Goal: Task Accomplishment & Management: Manage account settings

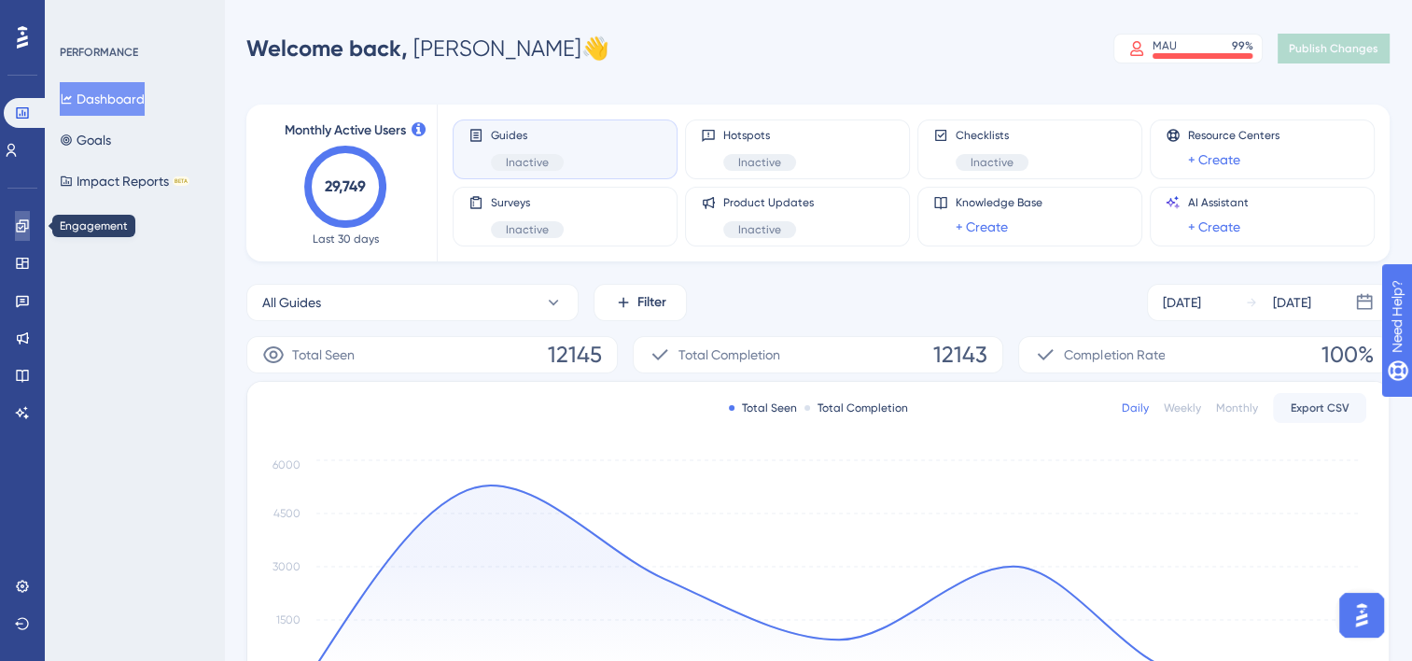
click at [24, 237] on link at bounding box center [22, 226] width 15 height 30
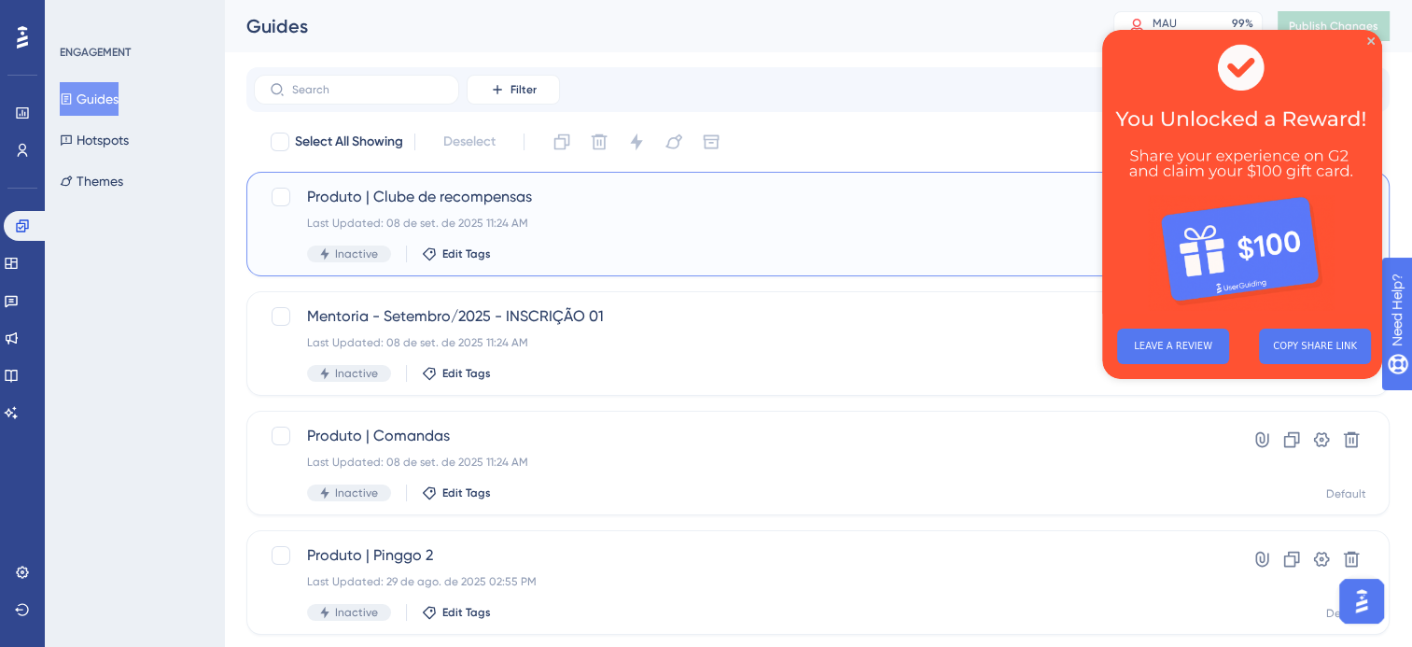
click at [840, 247] on div "Inactive Edit Tags" at bounding box center [743, 253] width 872 height 17
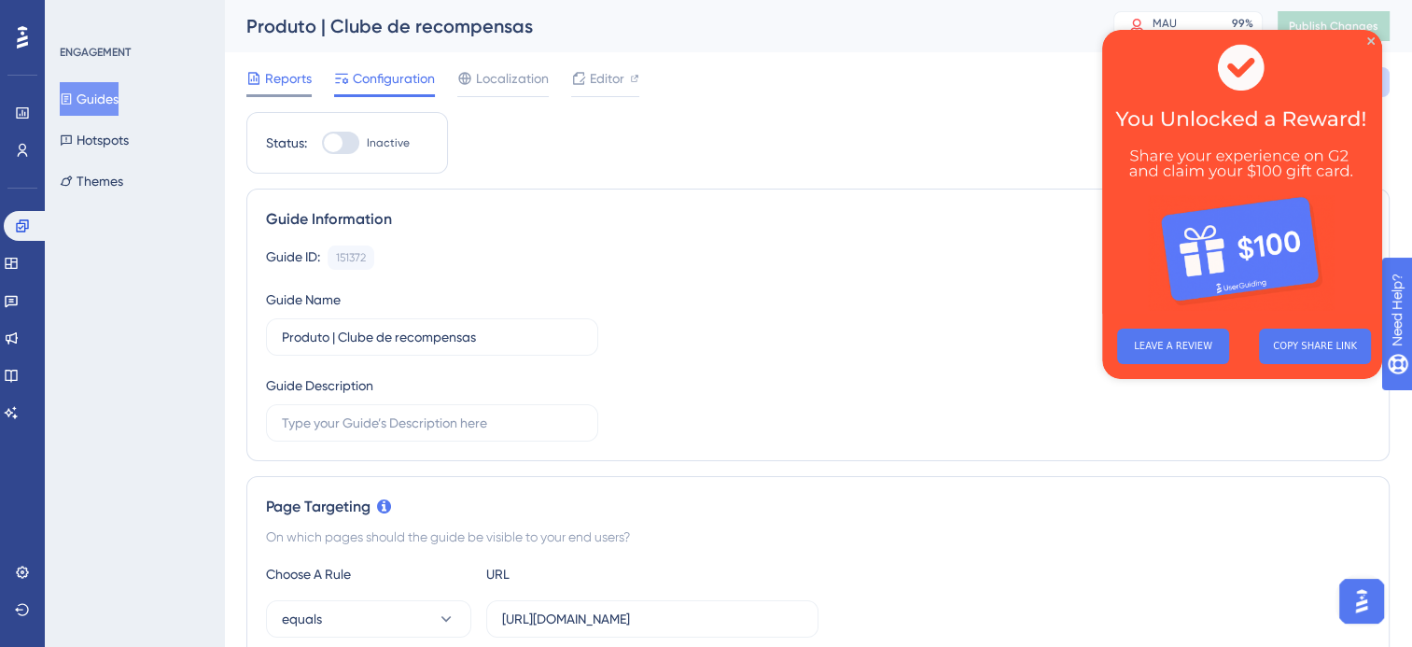
click at [286, 84] on span "Reports" at bounding box center [288, 78] width 47 height 22
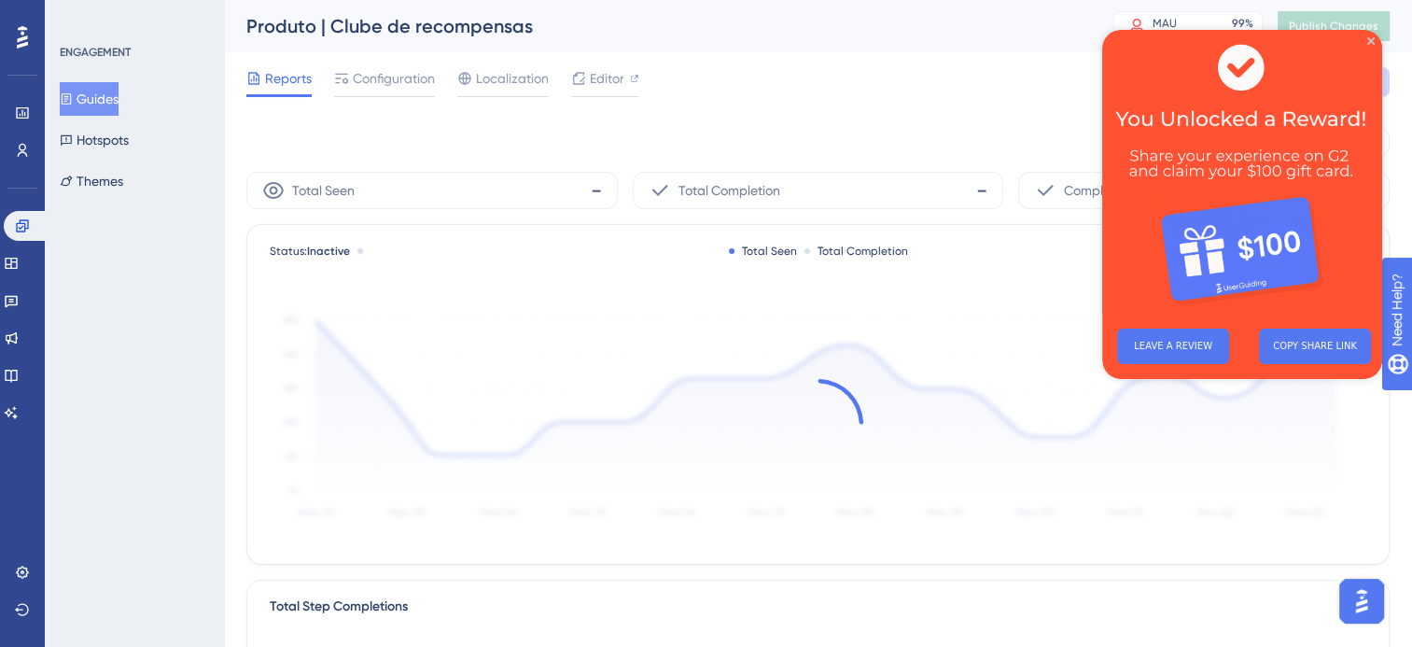
click at [1371, 45] on img at bounding box center [1242, 172] width 280 height 284
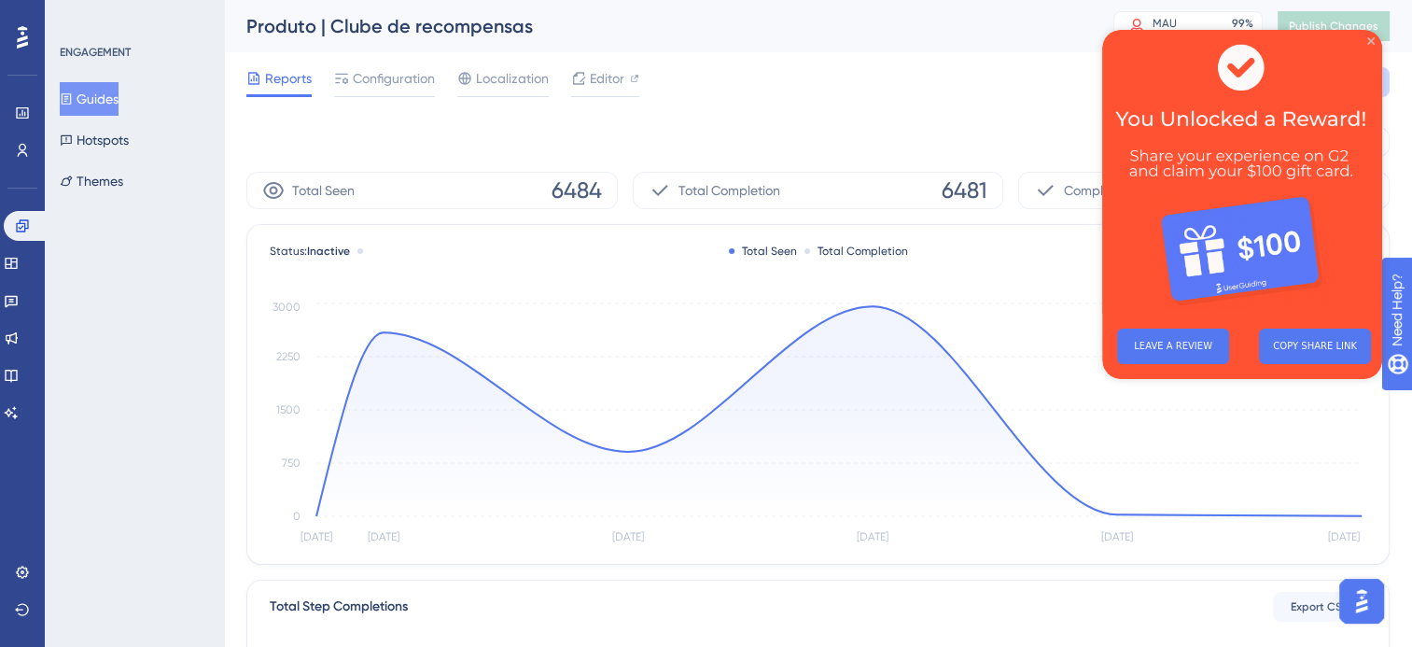
click at [1370, 41] on icon "Close Preview" at bounding box center [1370, 40] width 7 height 7
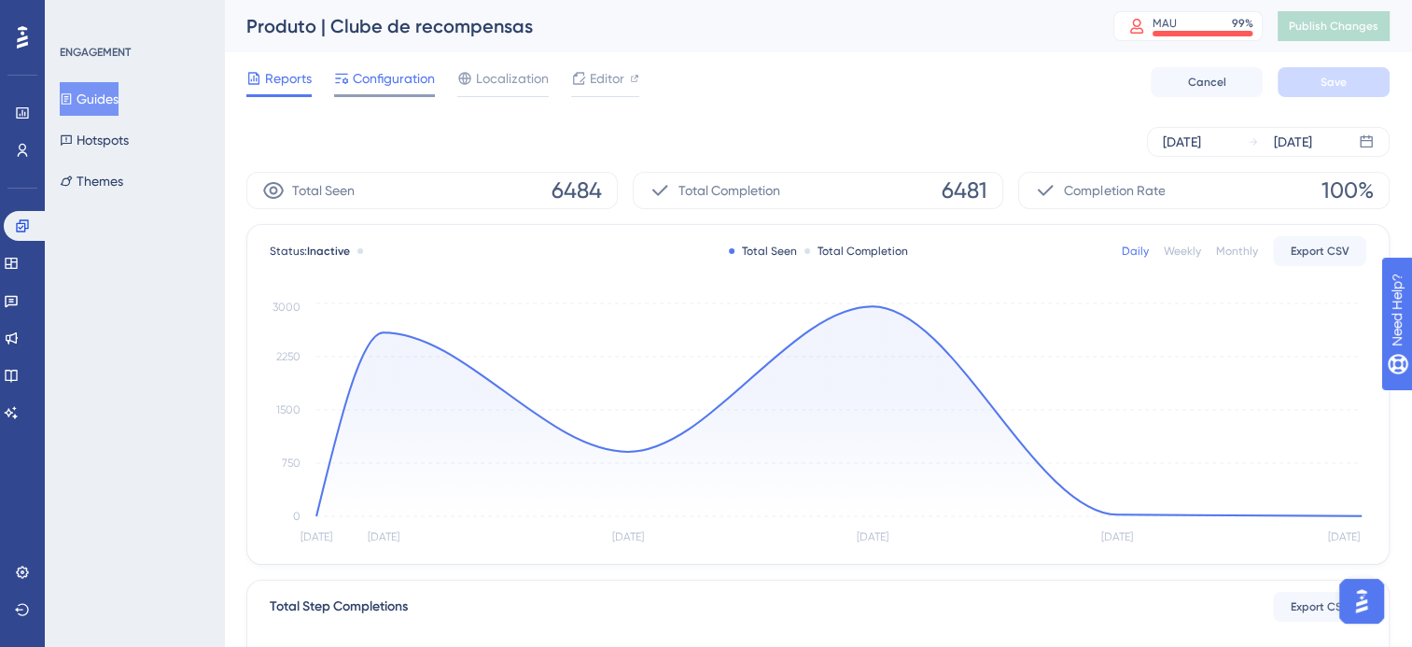
click at [395, 81] on span "Configuration" at bounding box center [394, 78] width 82 height 22
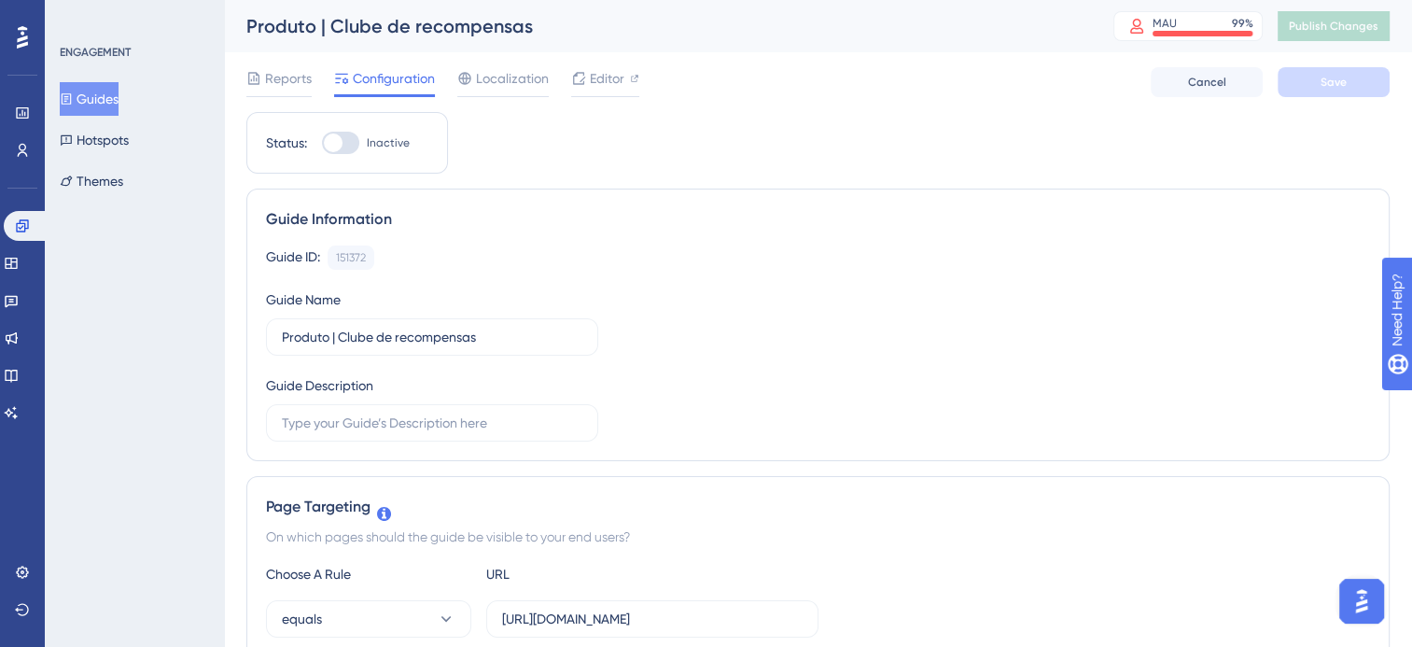
click at [392, 136] on span "Inactive" at bounding box center [388, 142] width 43 height 15
click at [322, 143] on input "Inactive" at bounding box center [321, 143] width 1 height 1
checkbox input "true"
click at [1345, 86] on span "Save" at bounding box center [1333, 82] width 26 height 15
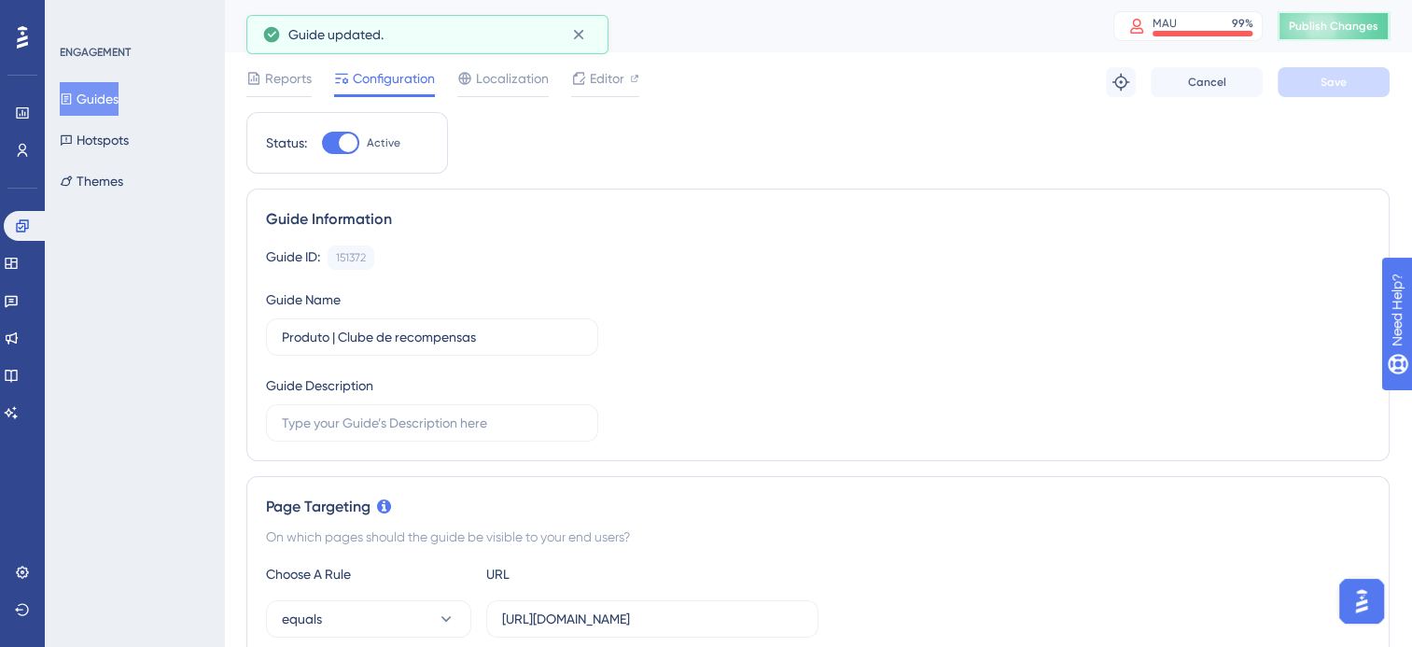
click at [1345, 30] on span "Publish Changes" at bounding box center [1334, 26] width 90 height 15
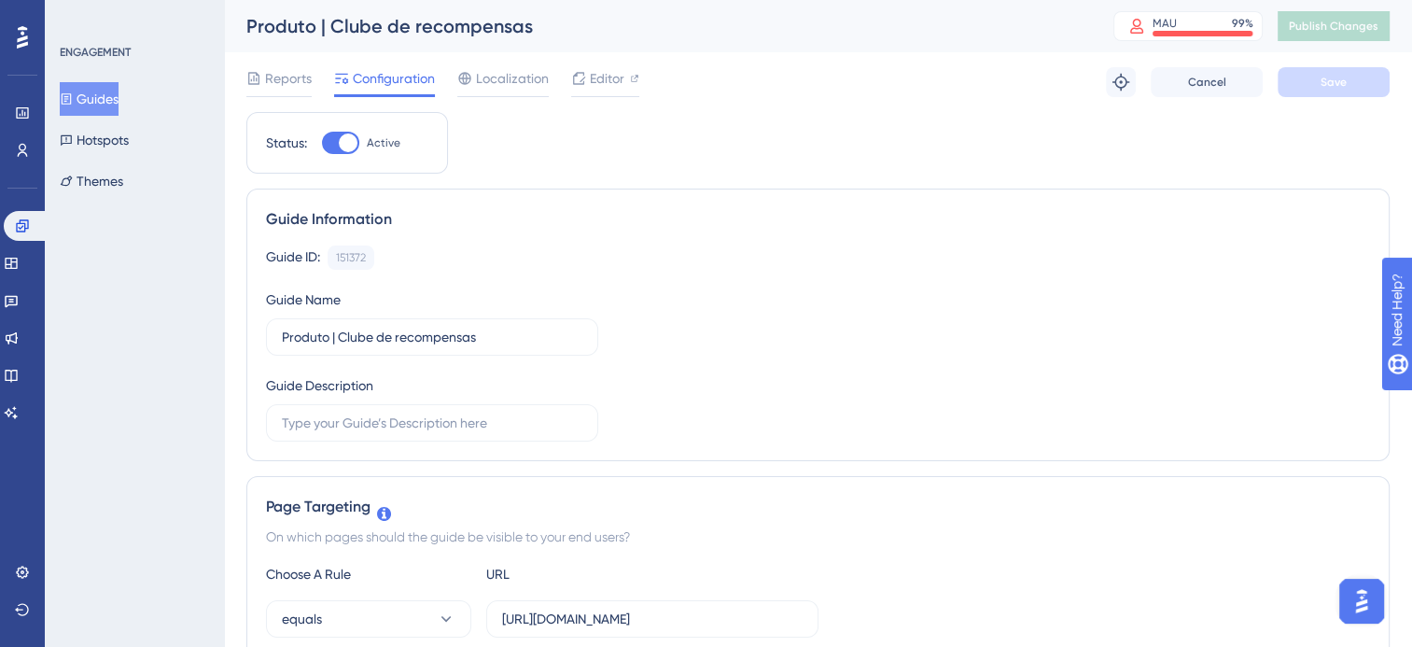
scroll to position [0, 14]
